Goal: Information Seeking & Learning: Check status

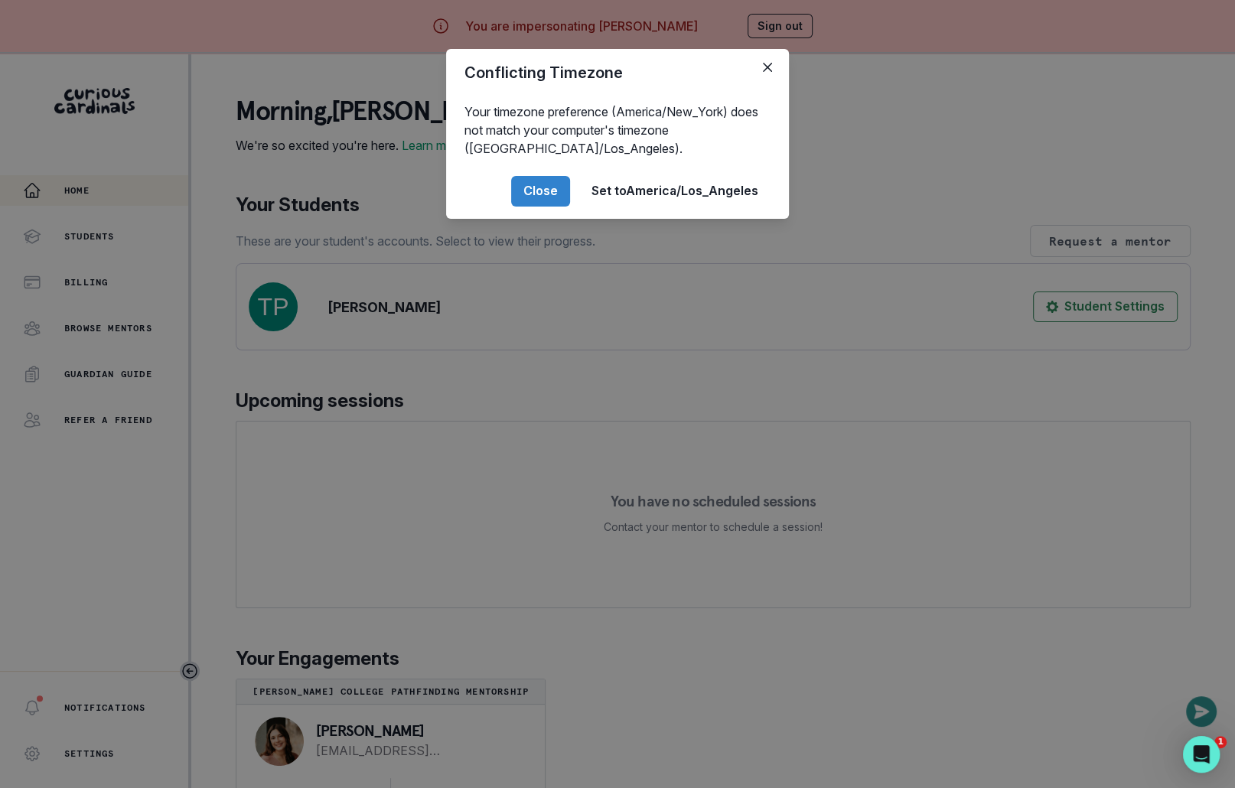
click at [191, 315] on div "Conflicting Timezone Your timezone preference (America/New_York) does not match…" at bounding box center [617, 394] width 1235 height 788
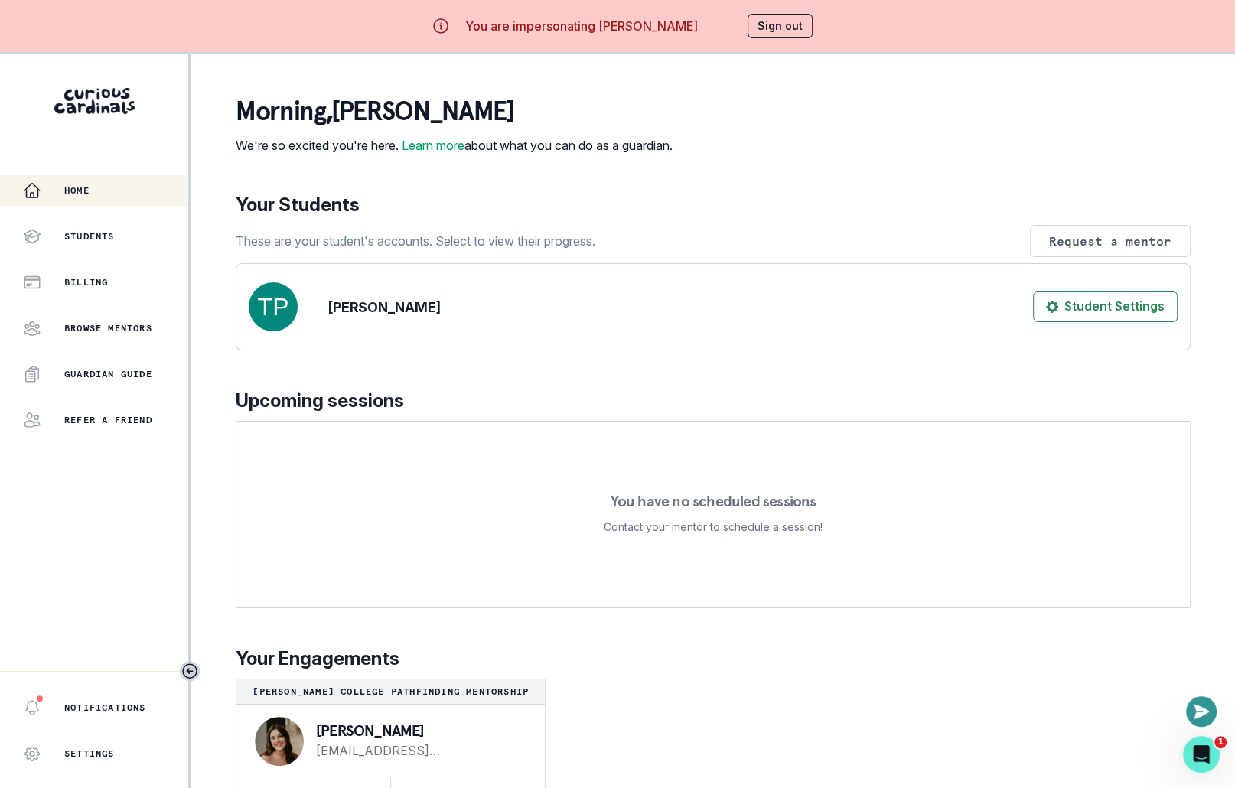
scroll to position [15, 0]
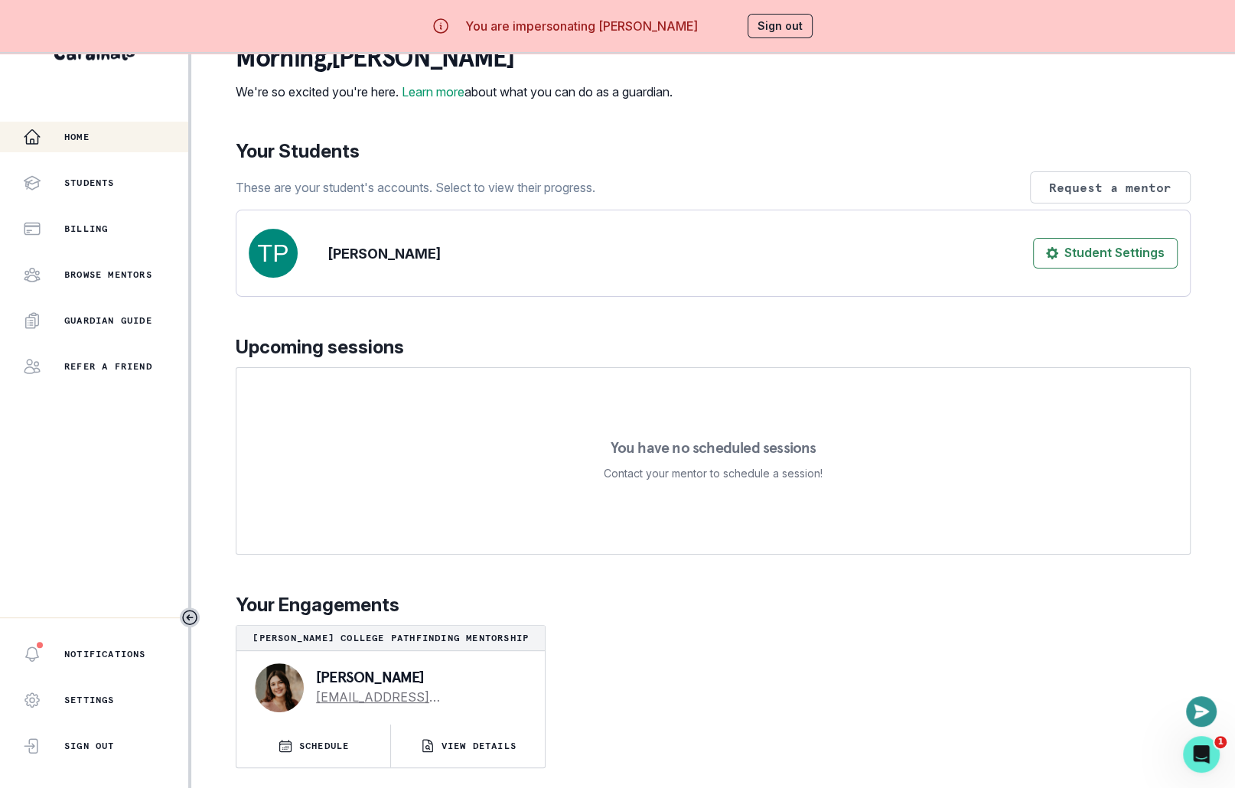
click at [459, 752] on p "VIEW DETAILS" at bounding box center [479, 746] width 75 height 12
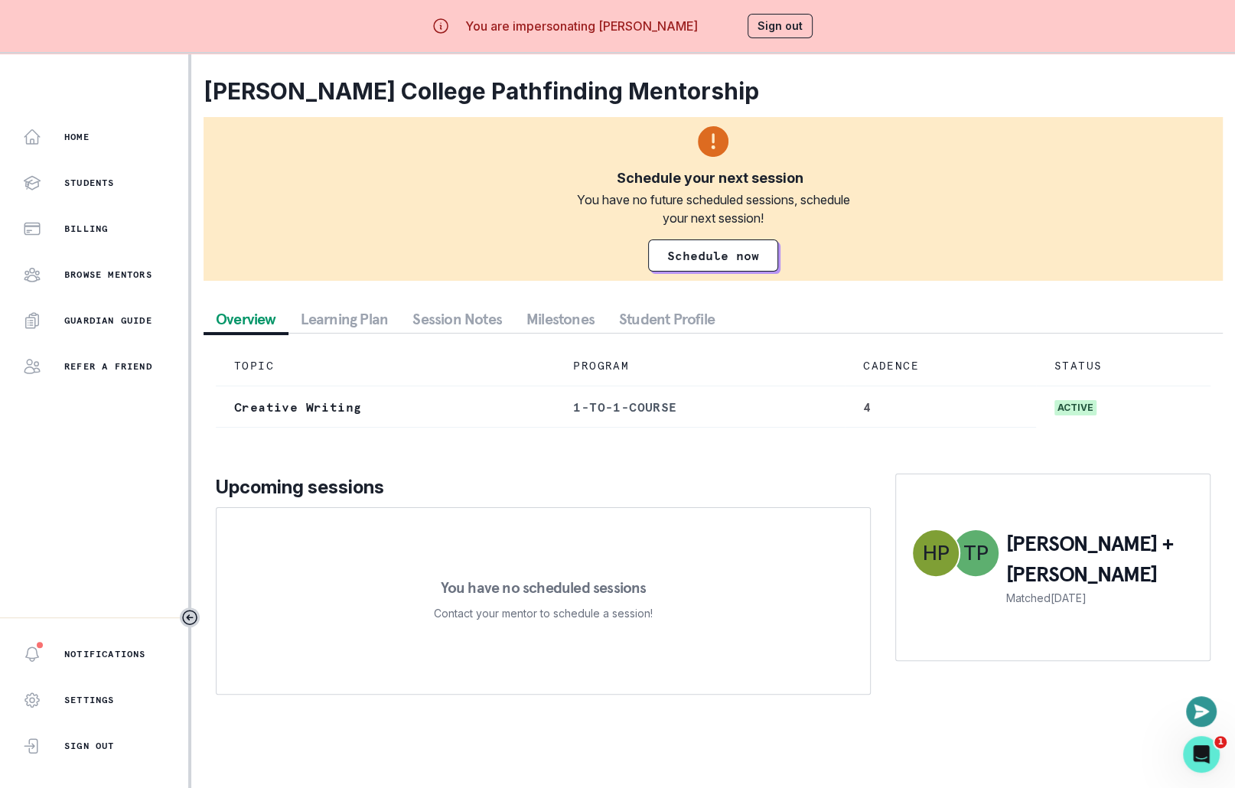
scroll to position [5, 0]
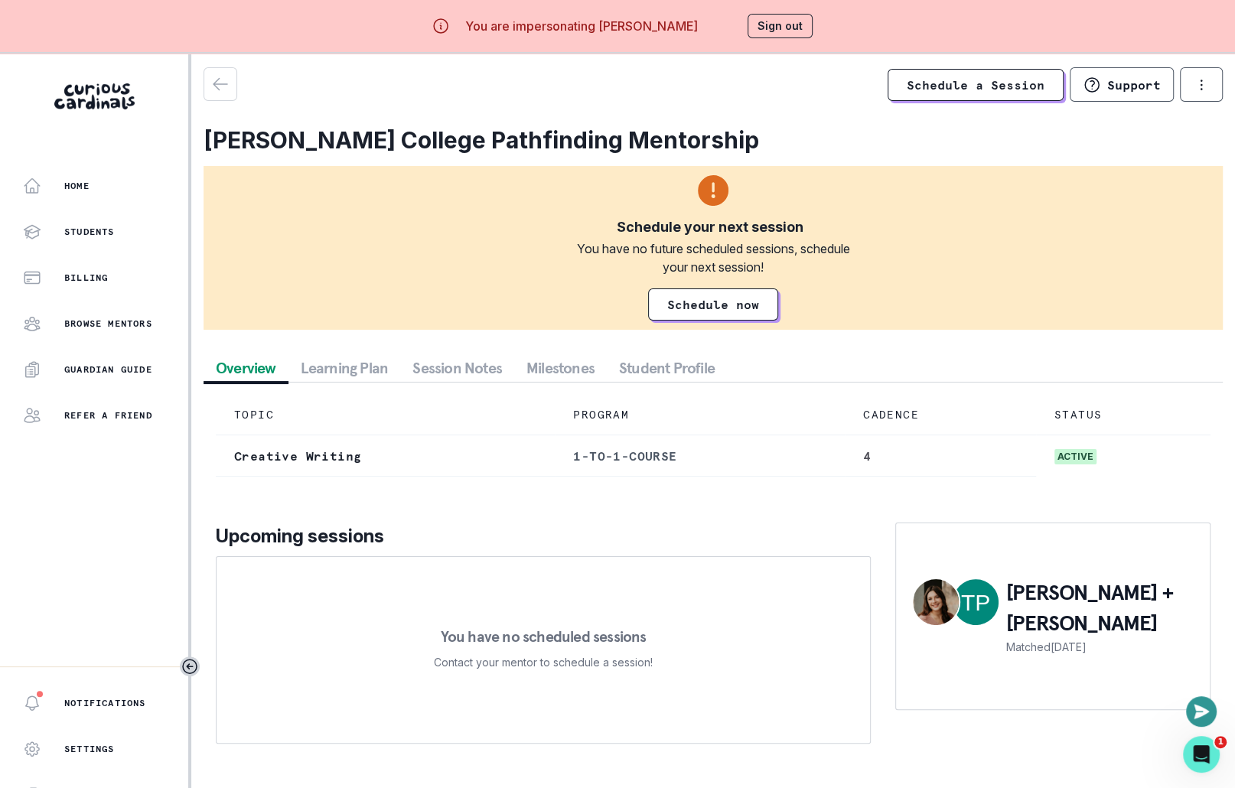
click at [464, 371] on button "Session Notes" at bounding box center [457, 368] width 114 height 28
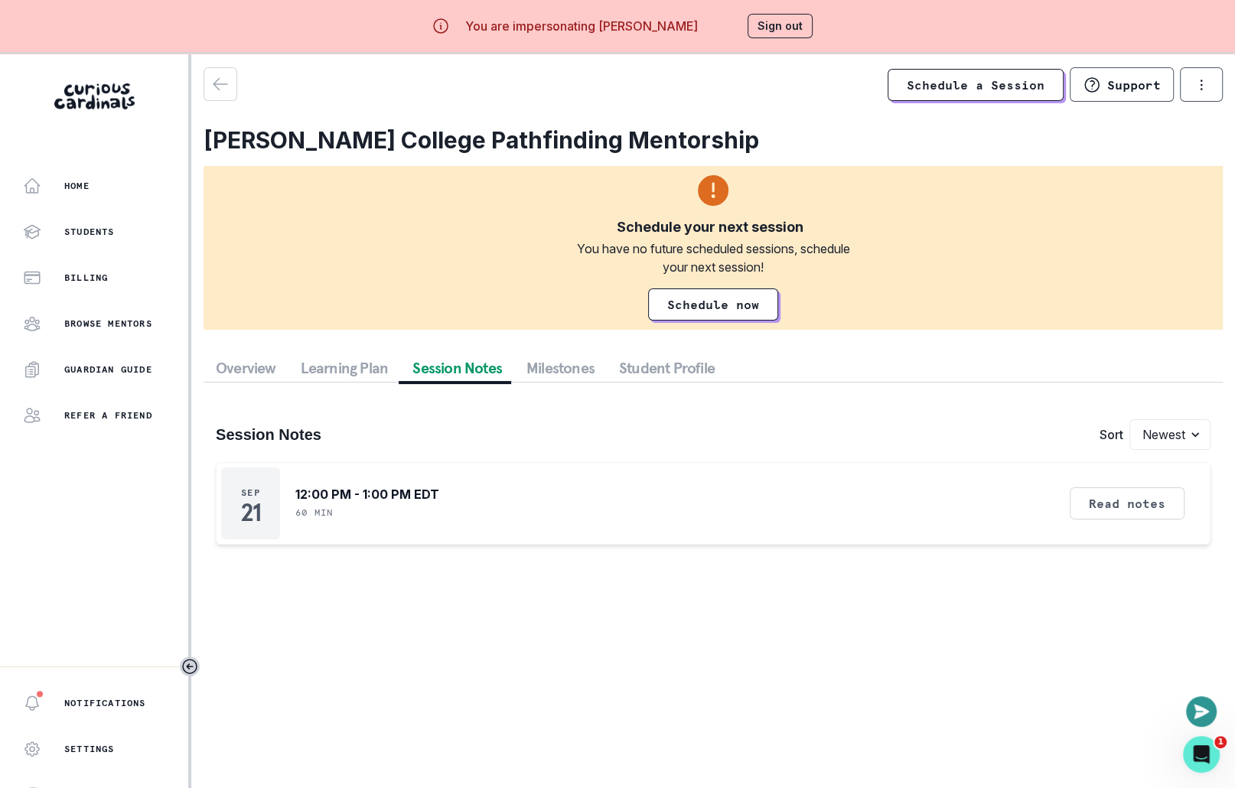
click at [258, 377] on button "Overview" at bounding box center [246, 368] width 85 height 28
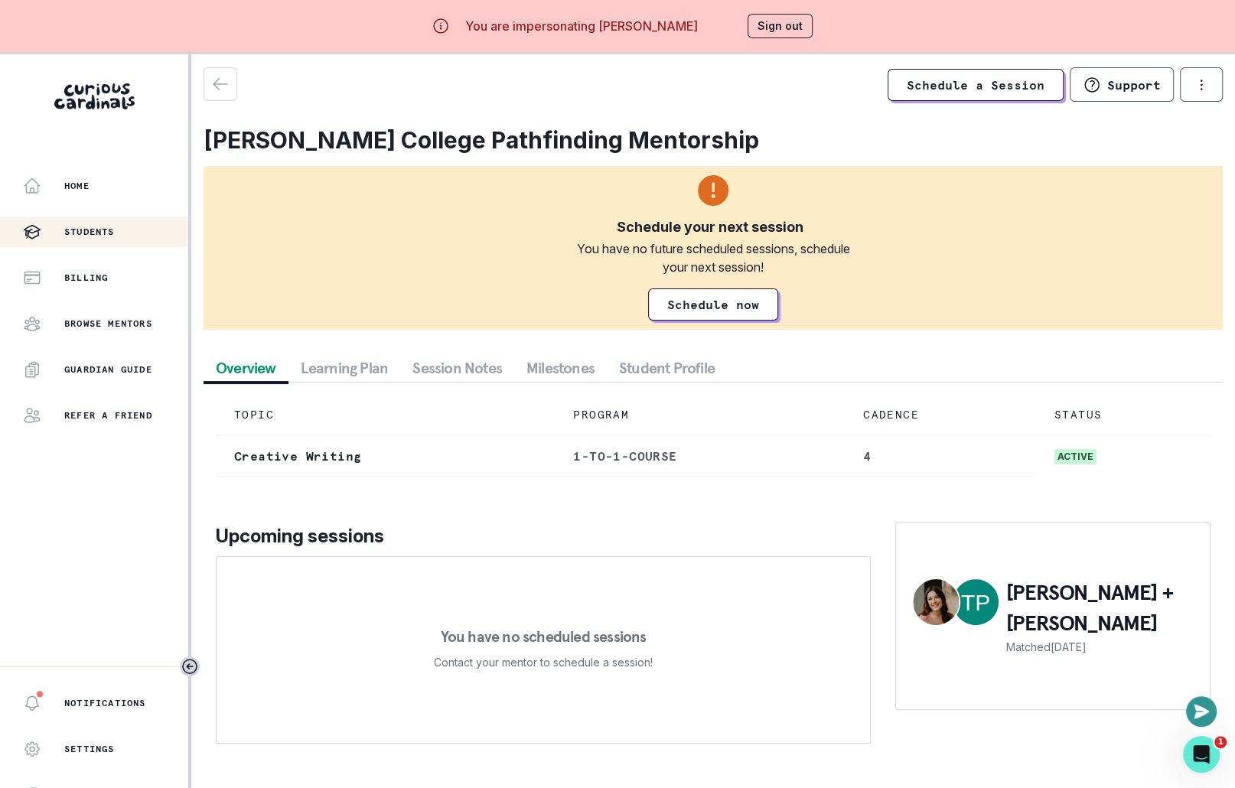
click at [129, 237] on div "Students" at bounding box center [105, 232] width 165 height 18
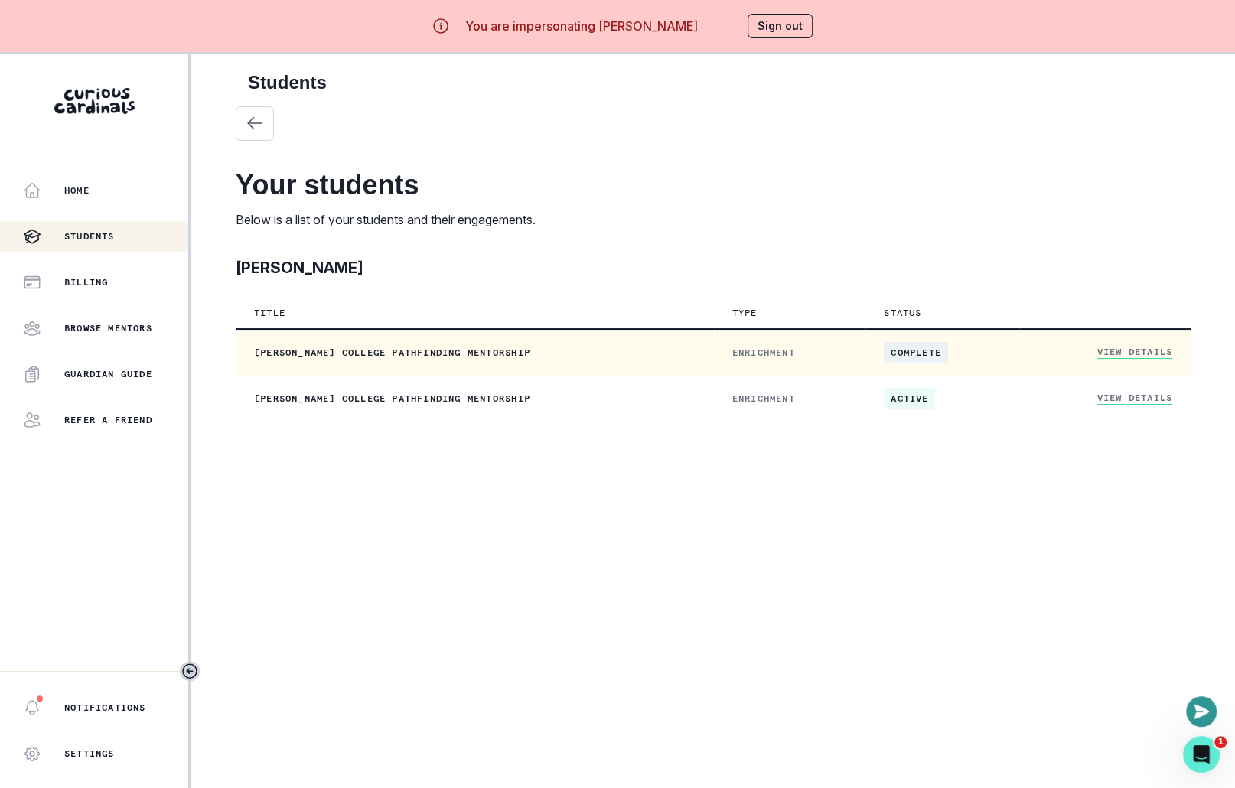
click at [1134, 348] on link "View Details" at bounding box center [1135, 352] width 75 height 13
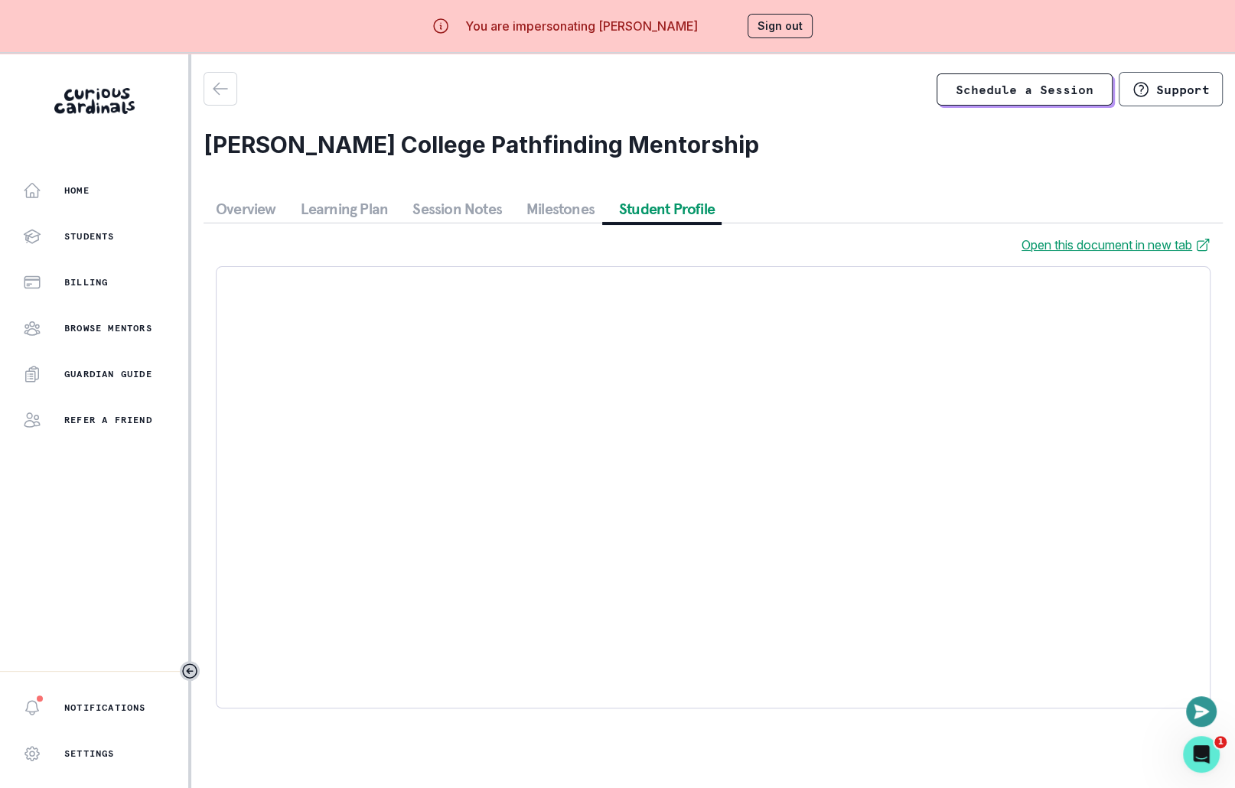
click at [650, 205] on button "Student Profile" at bounding box center [667, 209] width 120 height 28
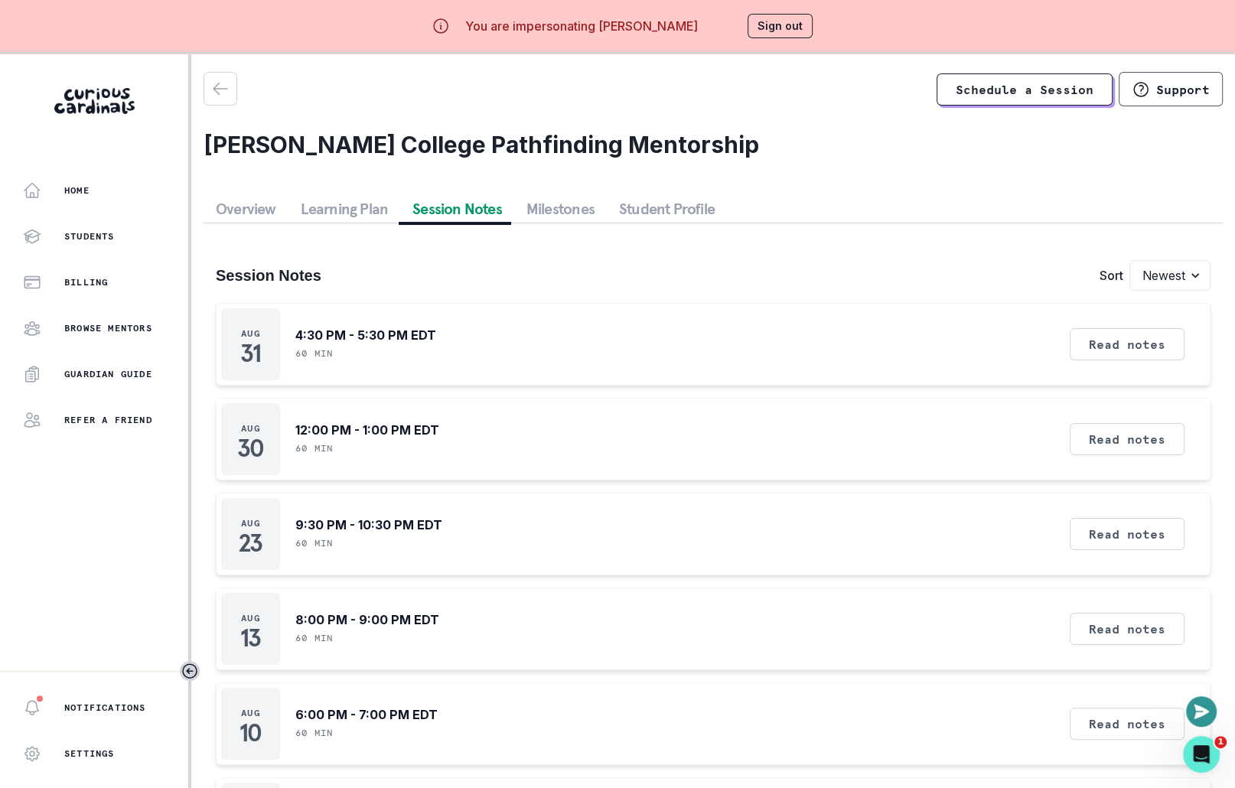
click at [418, 204] on button "Session Notes" at bounding box center [457, 209] width 114 height 28
click at [1150, 332] on button "Read notes" at bounding box center [1127, 344] width 115 height 32
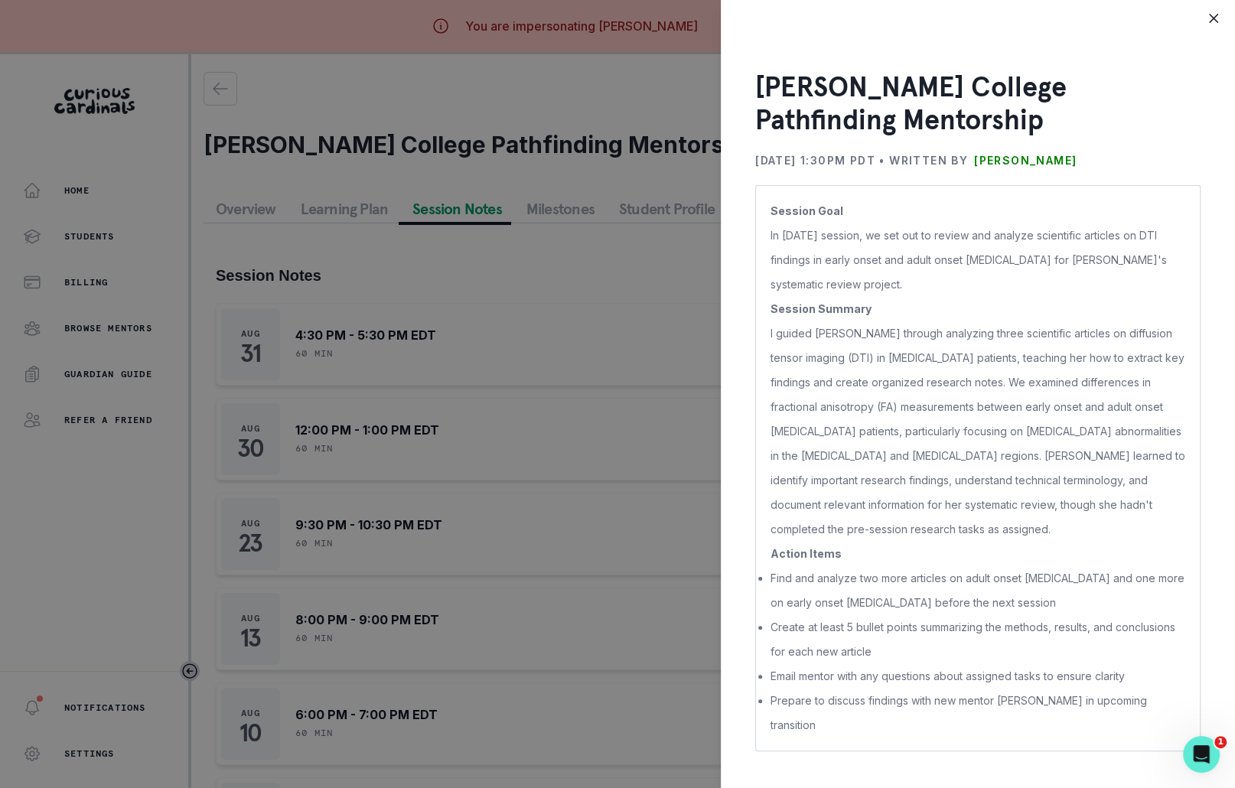
click at [618, 291] on div "[PERSON_NAME] College Pathfinding Mentorship [DATE] 1:30PM PDT • Written by [PE…" at bounding box center [617, 394] width 1235 height 788
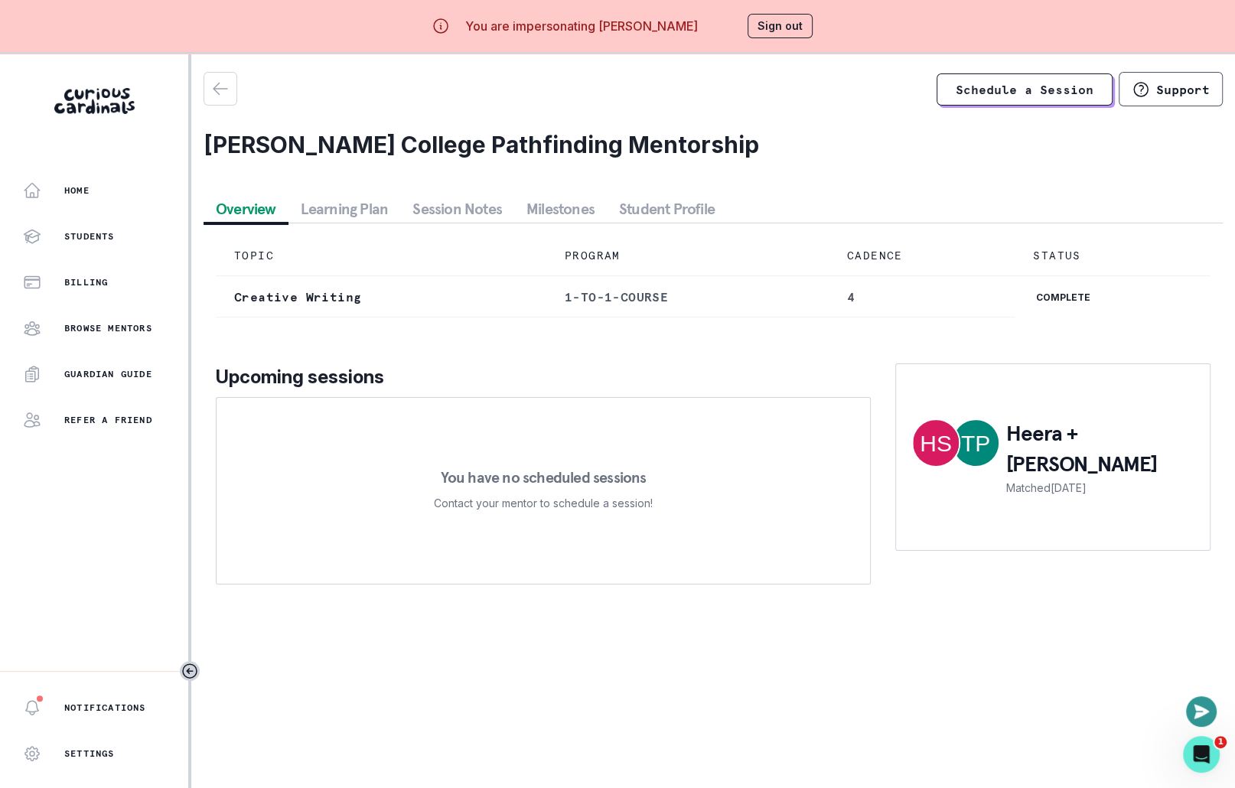
click at [217, 204] on button "Overview" at bounding box center [246, 209] width 85 height 28
click at [226, 103] on button "button" at bounding box center [221, 89] width 34 height 34
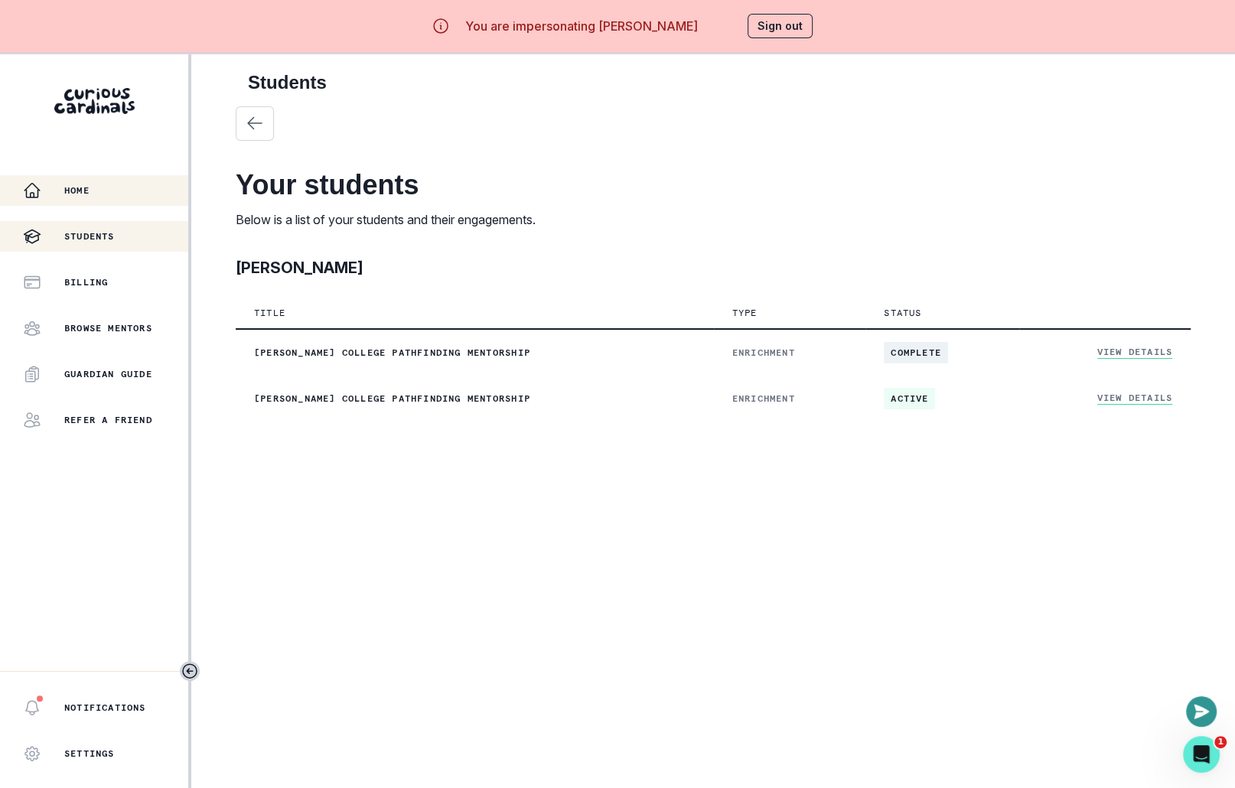
click at [102, 177] on button "Home" at bounding box center [94, 190] width 188 height 31
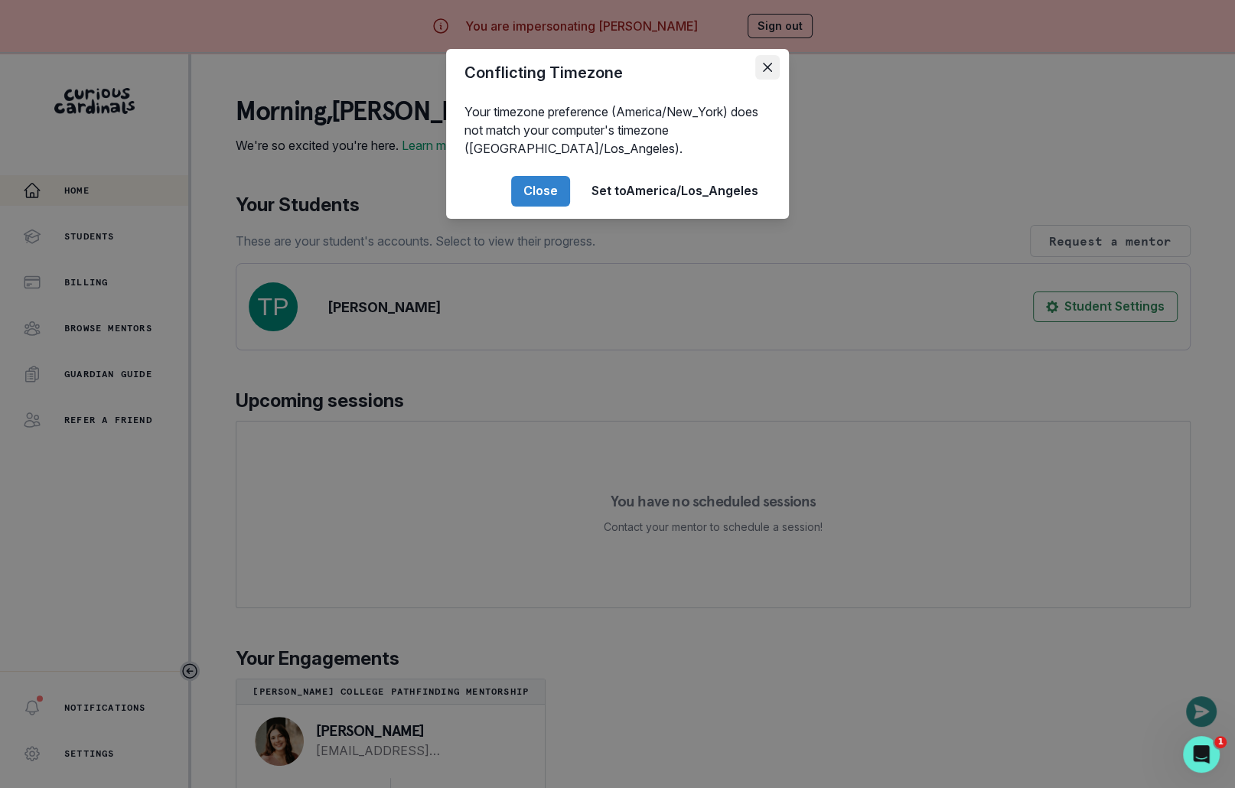
click at [762, 73] on button "Close" at bounding box center [767, 67] width 24 height 24
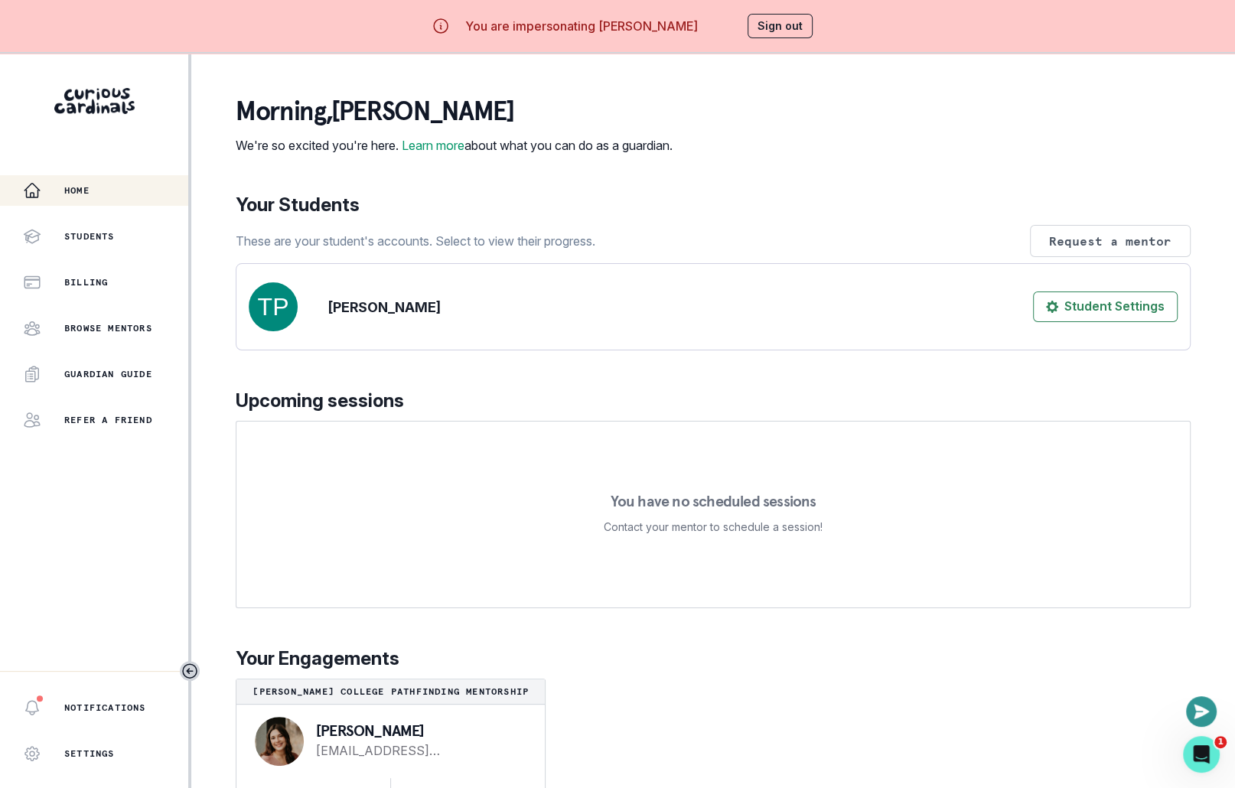
click at [781, 32] on button "Sign out" at bounding box center [780, 26] width 65 height 24
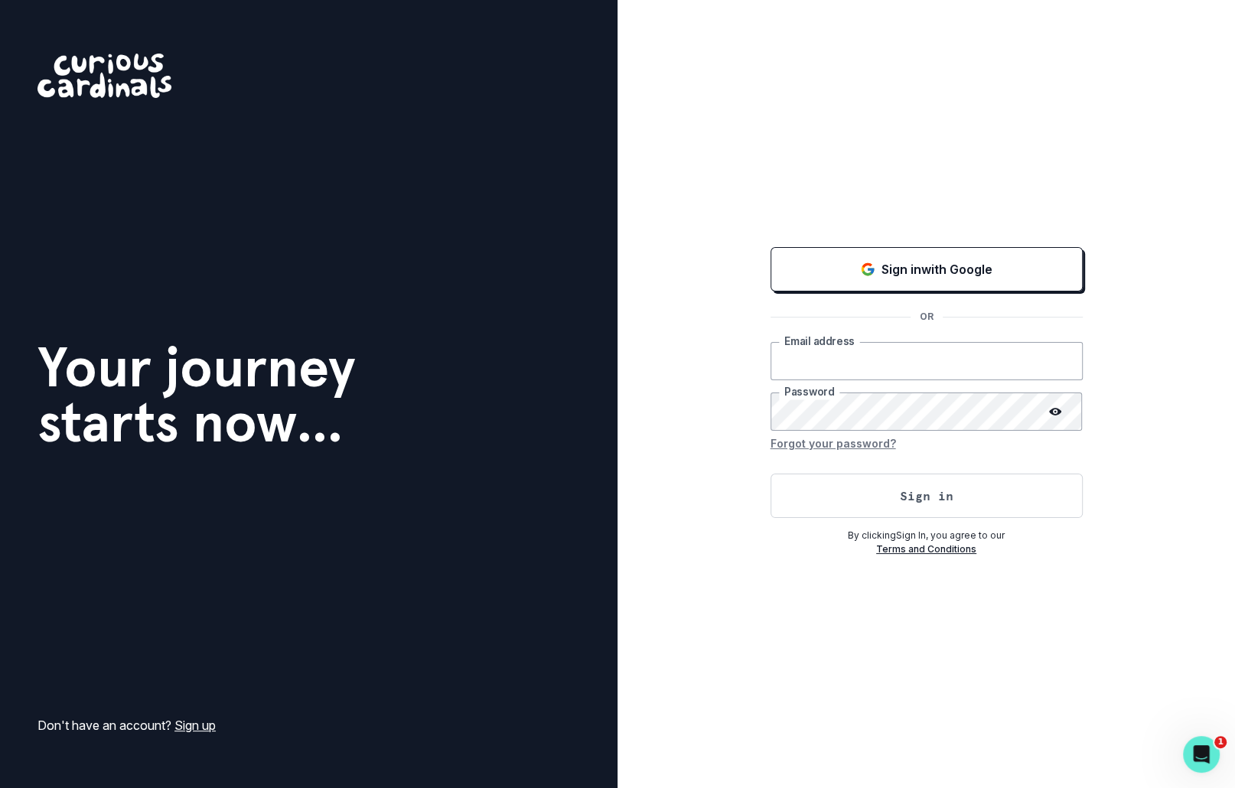
type input "[EMAIL_ADDRESS][DOMAIN_NAME]"
